Goal: Complete application form

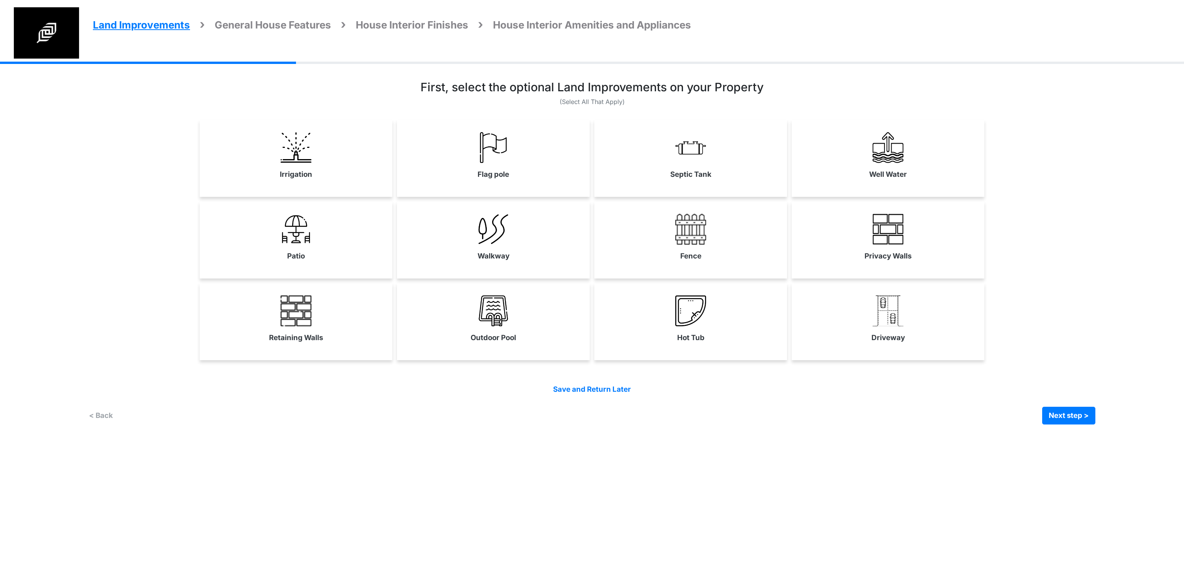
click at [1109, 182] on div "Land Improvements General House Features House Interior Finishes House Interior…" at bounding box center [592, 249] width 1184 height 375
click at [1116, 149] on div "Land Improvements General House Features House Interior Finishes House Interior…" at bounding box center [592, 249] width 1184 height 375
click at [742, 156] on link "Septic Tank" at bounding box center [690, 156] width 193 height 56
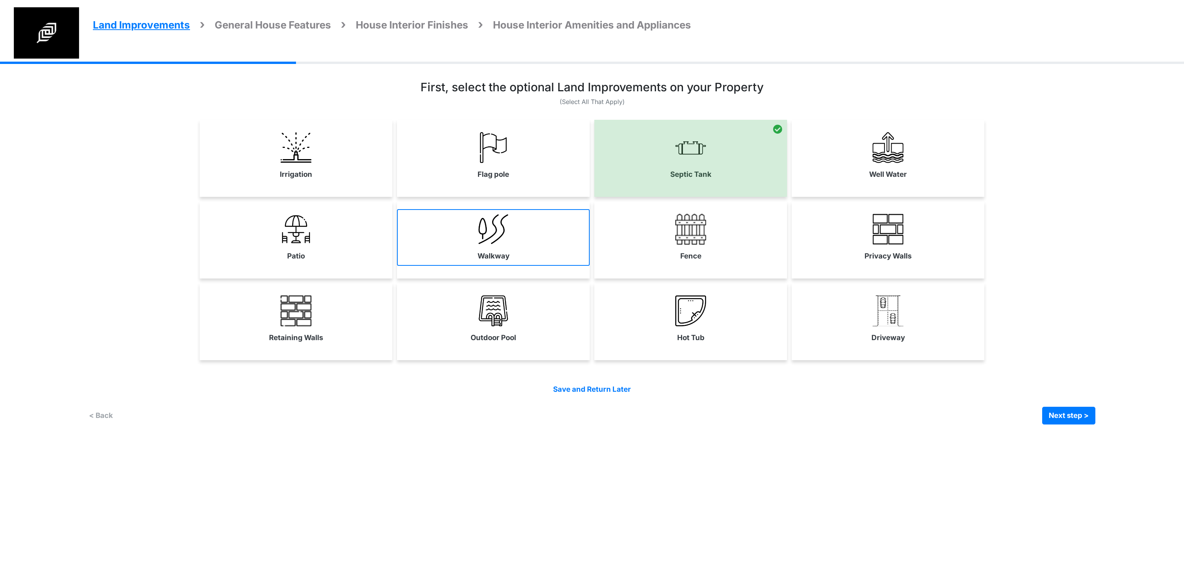
click at [509, 241] on link "Walkway" at bounding box center [493, 237] width 193 height 56
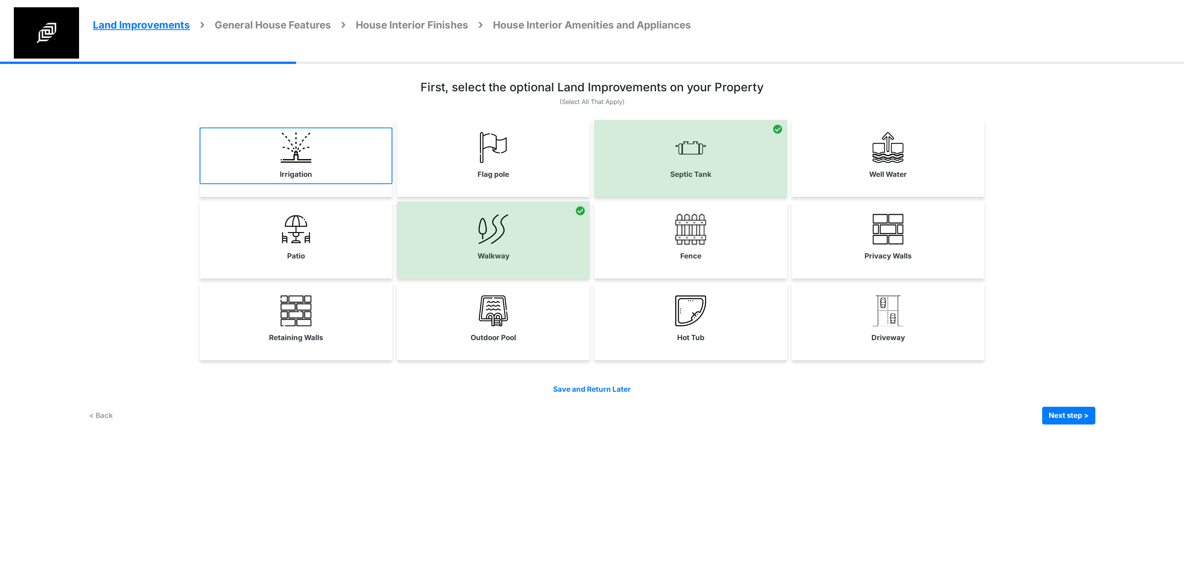
click at [314, 170] on link "Irrigation" at bounding box center [296, 156] width 193 height 56
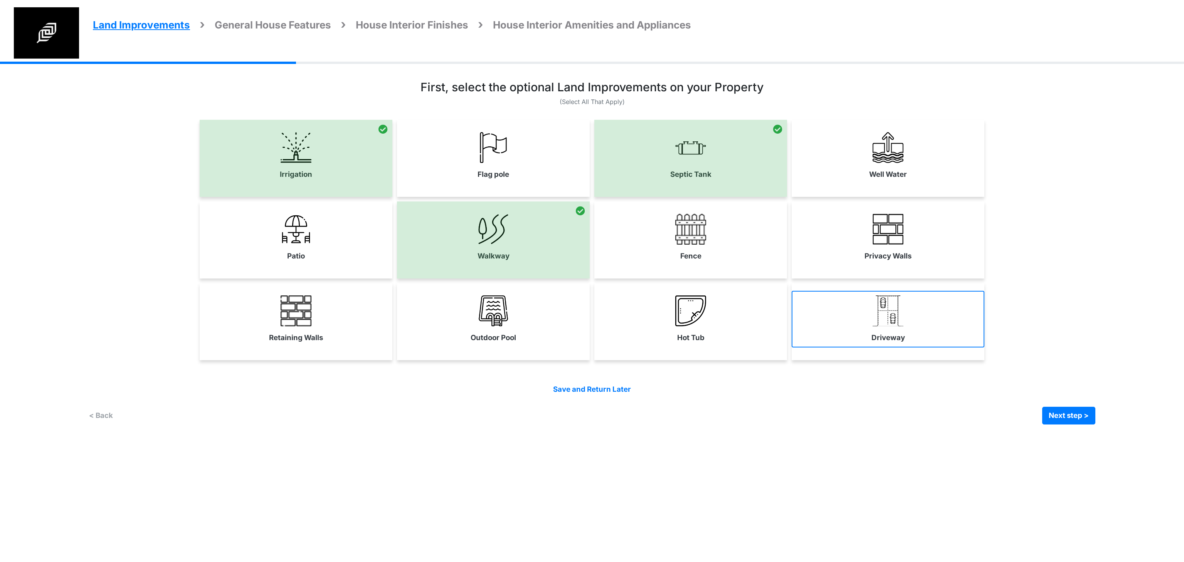
click at [867, 335] on link "Driveway" at bounding box center [888, 319] width 193 height 56
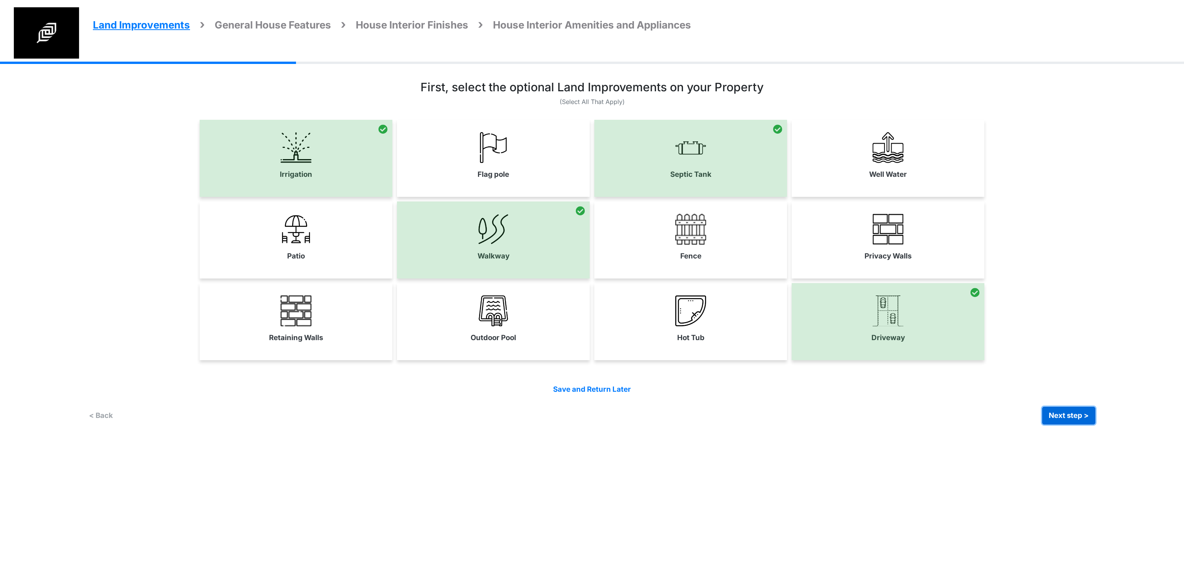
click at [1062, 415] on button "Next step >" at bounding box center [1068, 416] width 53 height 18
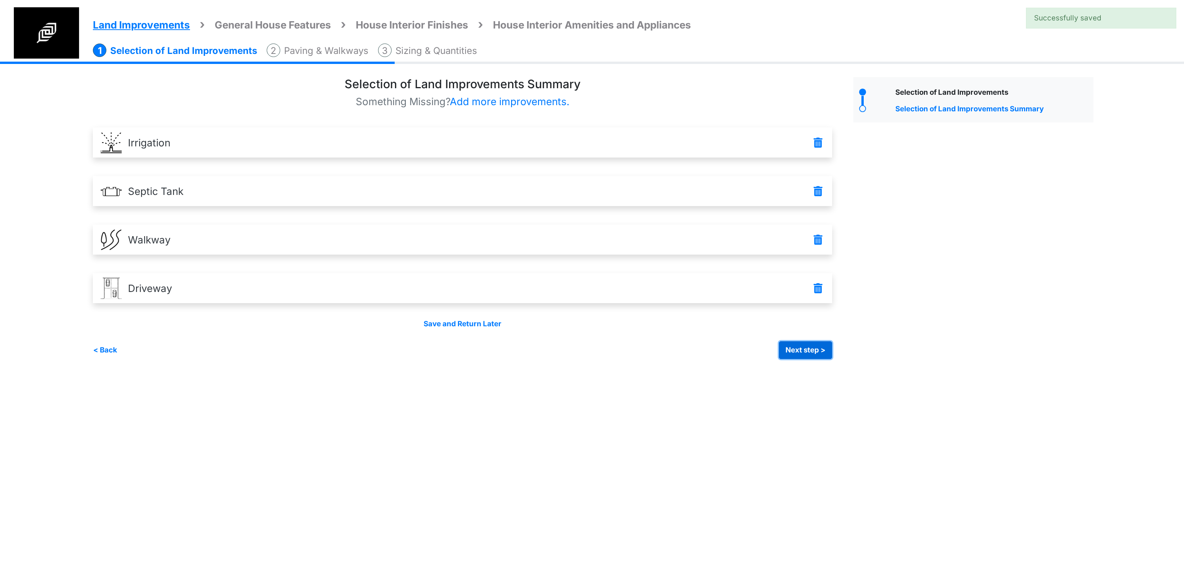
click at [791, 355] on button "Next step >" at bounding box center [805, 351] width 53 height 18
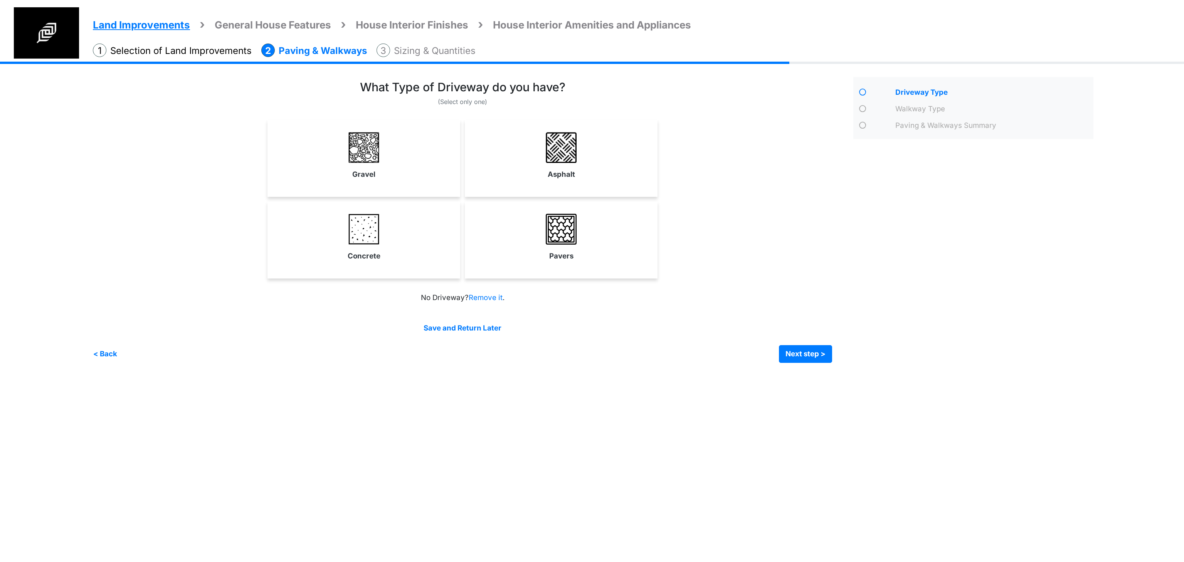
click at [964, 216] on div "Driveway Type" at bounding box center [974, 220] width 252 height 286
click at [1069, 175] on div "Driveway Type" at bounding box center [974, 220] width 252 height 286
